Goal: Transaction & Acquisition: Purchase product/service

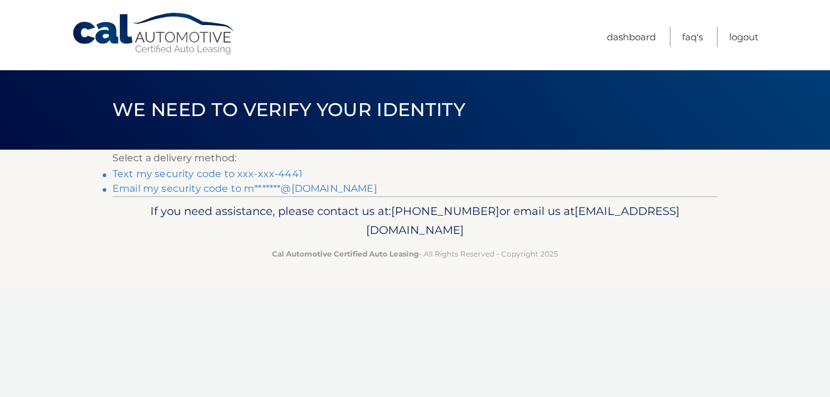
click at [191, 190] on link "Email my security code to m*******@gmail.com" at bounding box center [244, 189] width 265 height 12
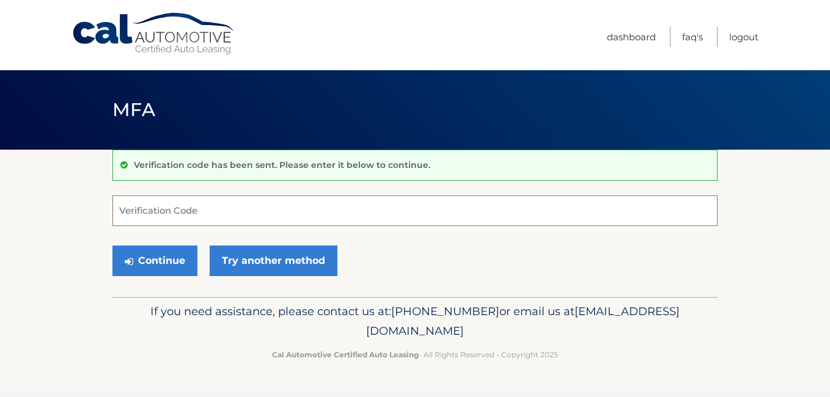
click at [188, 216] on input "Verification Code" at bounding box center [414, 211] width 605 height 31
paste input "480789"
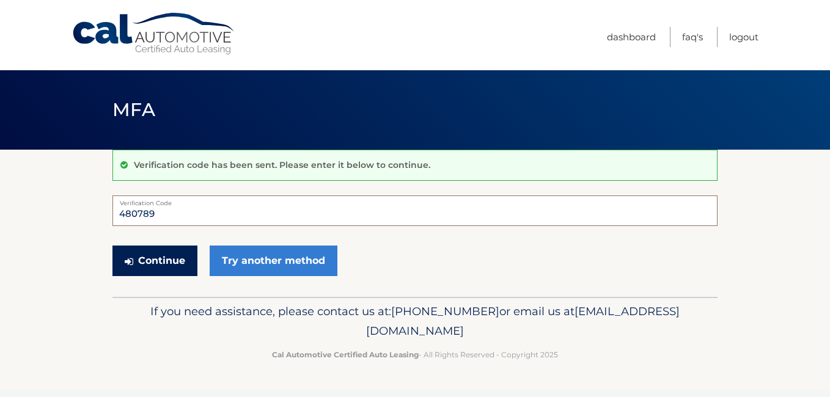
type input "480789"
click at [161, 263] on button "Continue" at bounding box center [154, 261] width 85 height 31
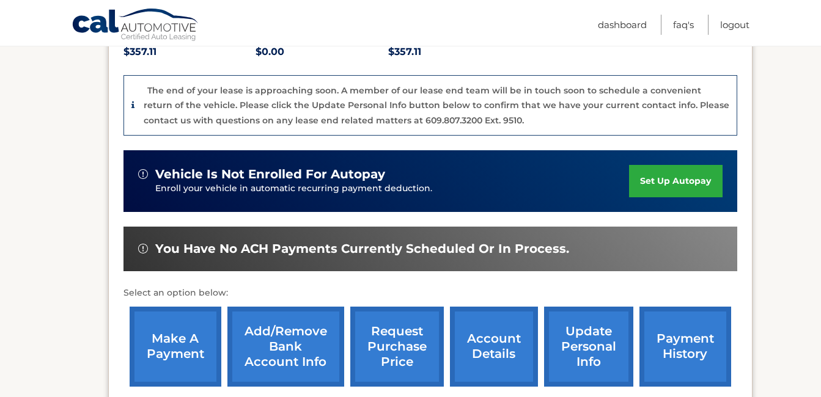
scroll to position [313, 0]
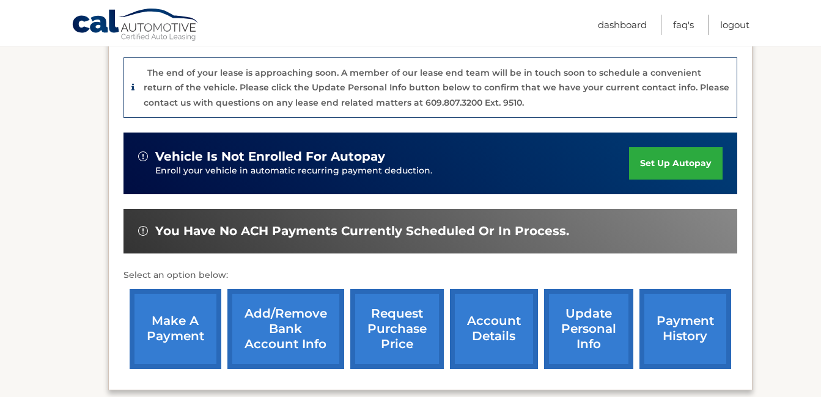
click at [179, 322] on link "make a payment" at bounding box center [176, 329] width 92 height 80
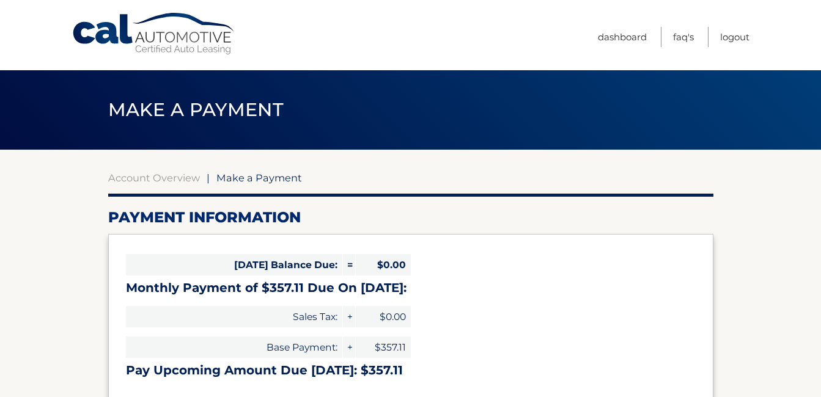
select select "MDI1OWUwYzAtNjI4ZS00MjE2LTgxNmItYzU0OGI0ZGIxMjc0"
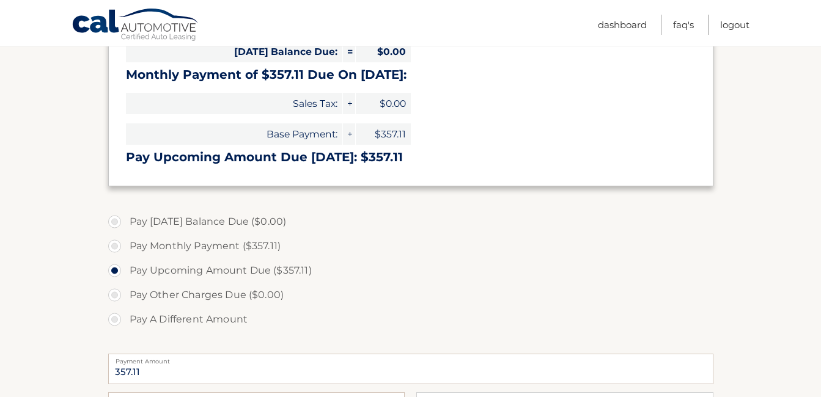
scroll to position [216, 0]
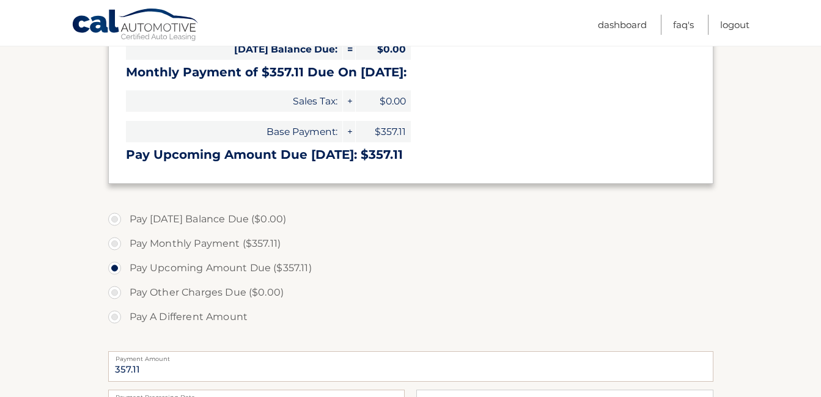
click at [116, 243] on label "Pay Monthly Payment ($357.11)" at bounding box center [410, 244] width 605 height 24
click at [116, 243] on input "Pay Monthly Payment ($357.11)" at bounding box center [119, 242] width 12 height 20
radio input "true"
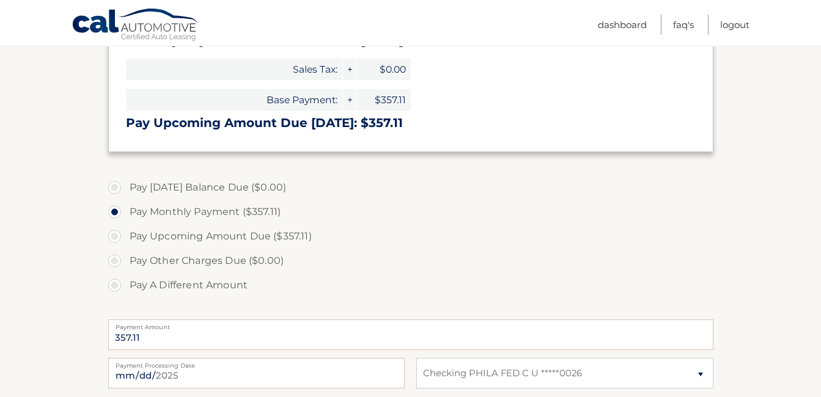
scroll to position [126, 0]
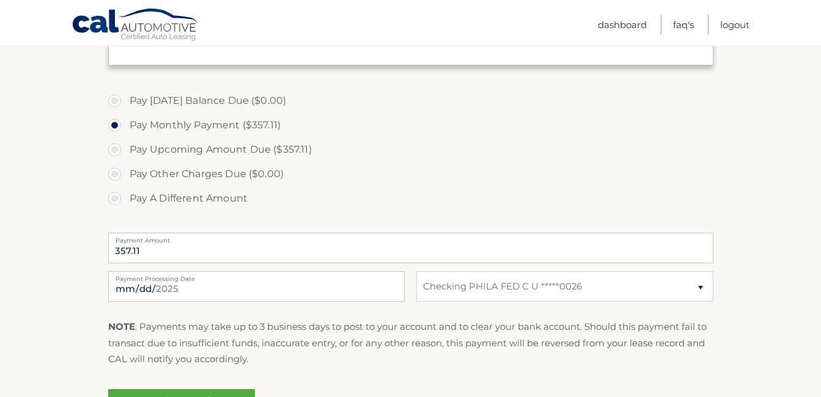
click at [411, 282] on div "2025-08-16 Payment Processing Date This payment is scheduled after your grace p…" at bounding box center [410, 293] width 605 height 44
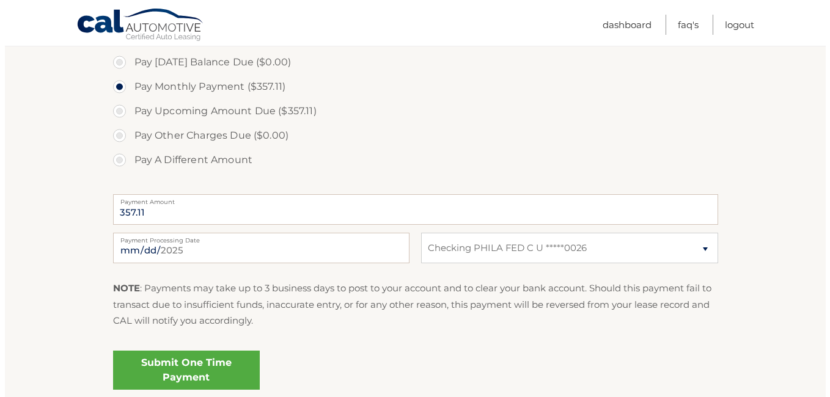
scroll to position [370, 0]
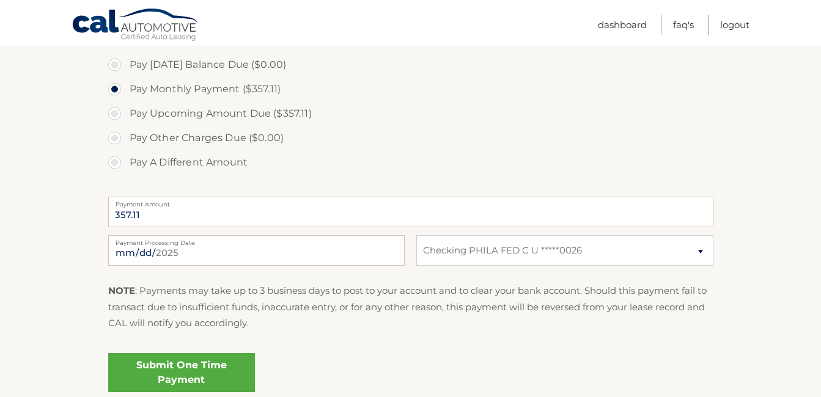
click at [202, 365] on link "Submit One Time Payment" at bounding box center [181, 372] width 147 height 39
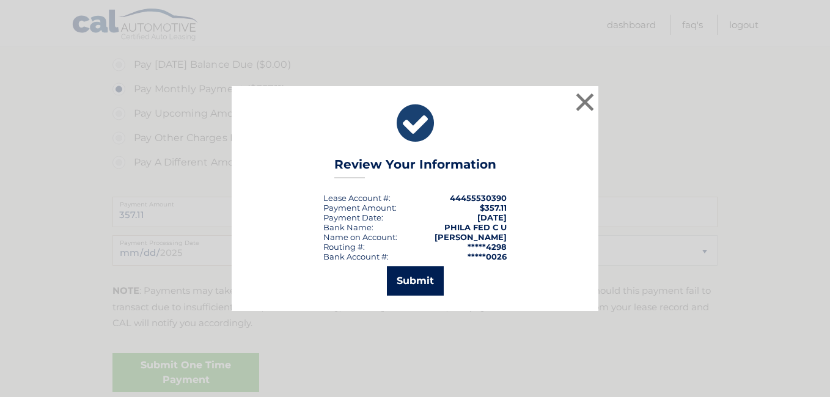
click at [403, 277] on button "Submit" at bounding box center [415, 280] width 57 height 29
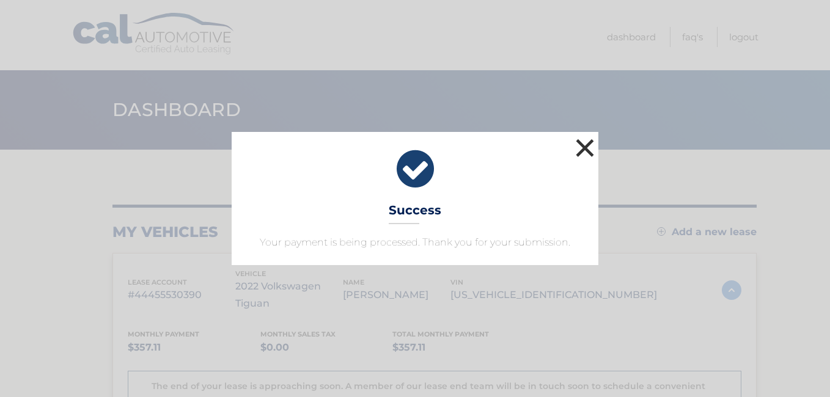
click at [582, 142] on button "×" at bounding box center [585, 148] width 24 height 24
